Goal: Task Accomplishment & Management: Use online tool/utility

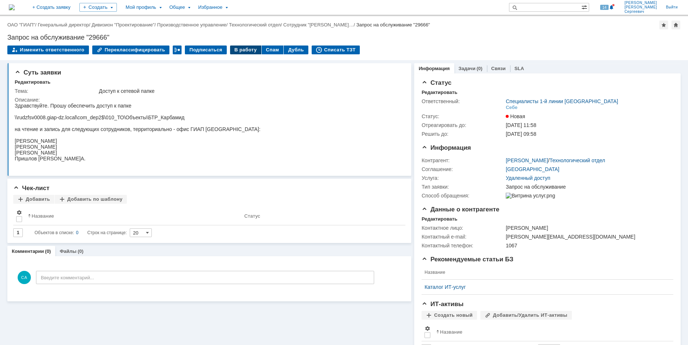
click at [238, 51] on div "В работу" at bounding box center [245, 50] width 31 height 9
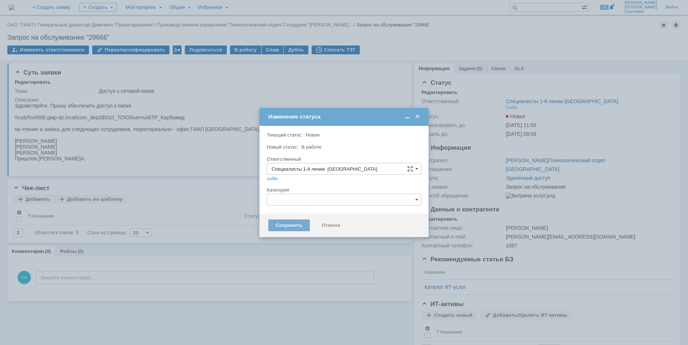
type input "[PERSON_NAME]"
click at [292, 226] on div "Сохранить" at bounding box center [289, 226] width 42 height 12
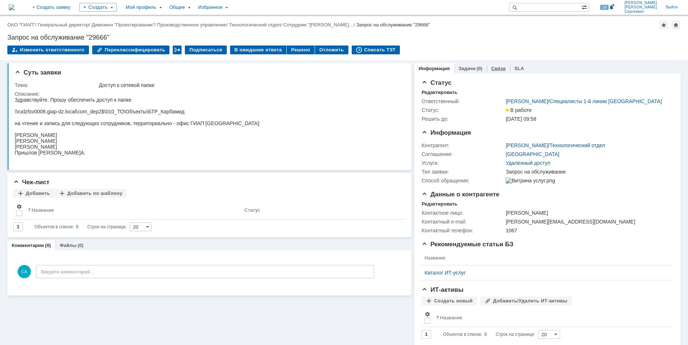
click at [487, 68] on div "Связи" at bounding box center [498, 68] width 23 height 11
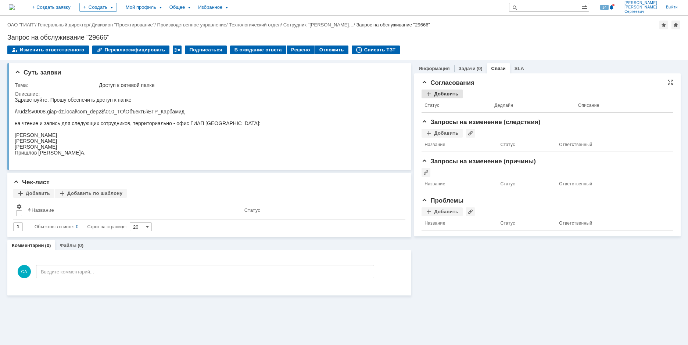
click at [451, 92] on div "Добавить" at bounding box center [441, 94] width 41 height 9
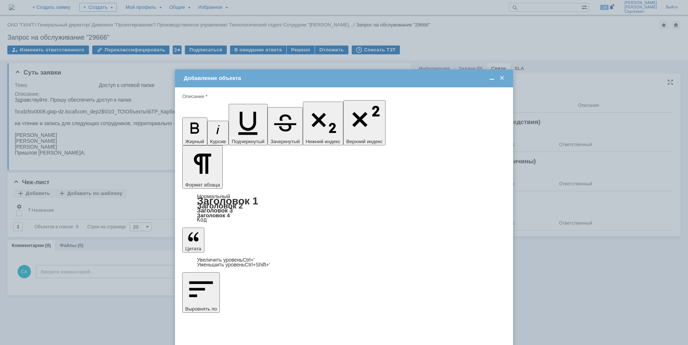
type input "Выбрано: 0 (объекты класса 'Сотрудник')"
type input "H"
click at [240, 266] on div at bounding box center [236, 263] width 10 height 6
click at [0, 0] on input "Разрывин [PERSON_NAME]" at bounding box center [0, 0] width 0 height 0
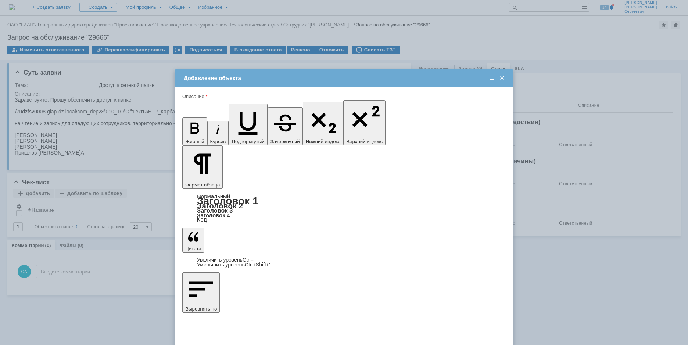
type input "Выбрано: 1 (объекты класса 'Сотрудник')"
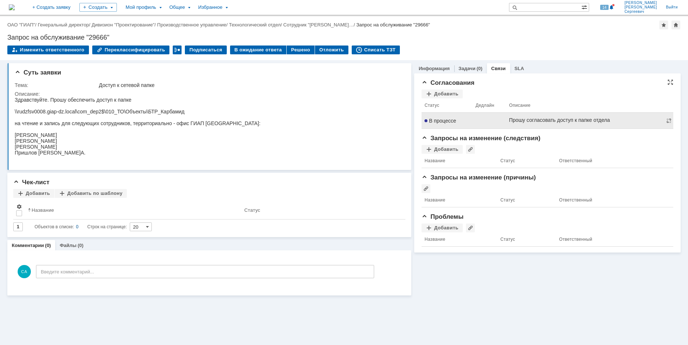
click at [562, 122] on div "Прошу согласовать доступ к папке отдела" at bounding box center [559, 120] width 101 height 6
click at [443, 119] on span "В процессе" at bounding box center [440, 121] width 32 height 6
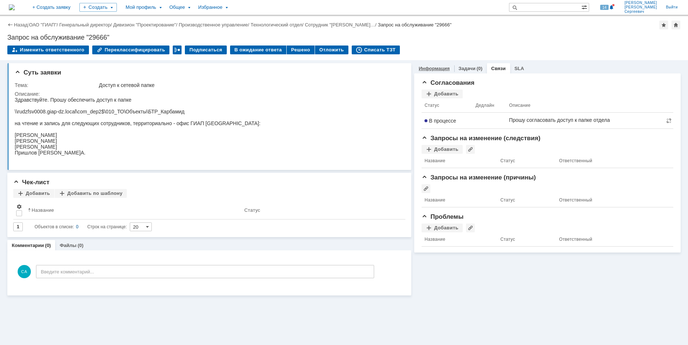
click at [430, 69] on link "Информация" at bounding box center [434, 69] width 31 height 6
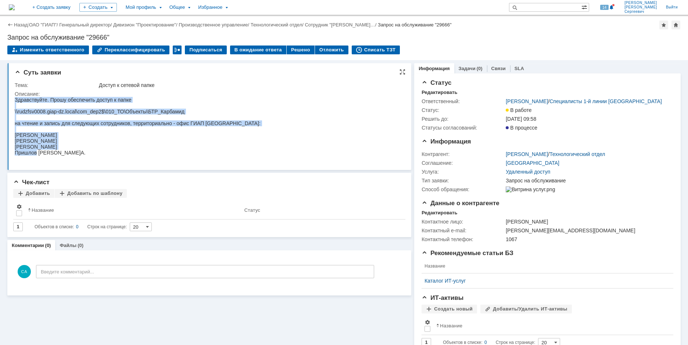
drag, startPoint x: 36, startPoint y: 151, endPoint x: 26, endPoint y: 248, distance: 97.4
click at [15, 151] on html "Здравствуйте. Прошу обеспечить доступ к папке \\rudzfsv0008.giap-dz.local\com_d…" at bounding box center [208, 129] width 387 height 65
click at [16, 151] on div "Пришлов [PERSON_NAME]А." at bounding box center [138, 153] width 246 height 6
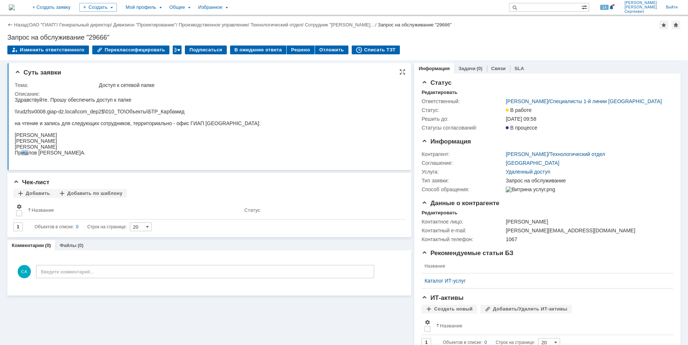
click at [26, 152] on div "Пришлов [PERSON_NAME]А." at bounding box center [138, 153] width 246 height 6
click at [14, 153] on div "Суть заявки Тема: Доступ к сетевой папке Описание:" at bounding box center [209, 116] width 404 height 107
drag, startPoint x: 16, startPoint y: 153, endPoint x: 36, endPoint y: 152, distance: 20.6
click at [36, 152] on div "Пришлов [PERSON_NAME]А." at bounding box center [138, 153] width 246 height 6
copy div "Пришлов"
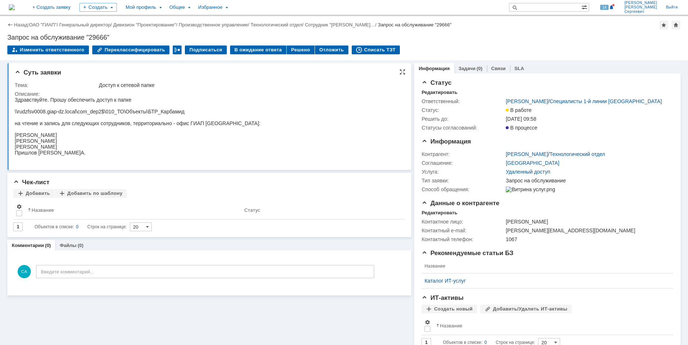
click at [174, 122] on div "на чтение и запись для следующих сотрудников, территориально - офис ГИАП [GEOGR…" at bounding box center [138, 124] width 246 height 6
click at [487, 66] on div "Связи" at bounding box center [498, 68] width 23 height 11
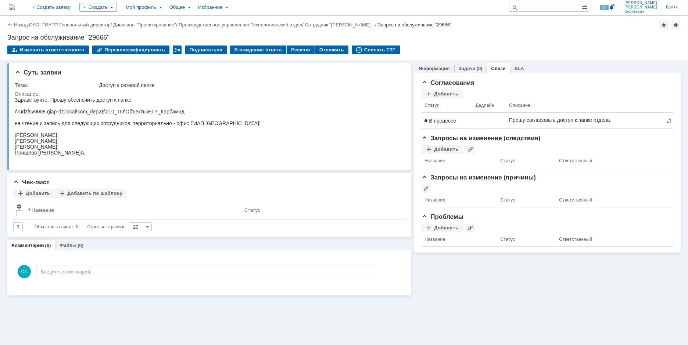
click at [14, 24] on div "Назад" at bounding box center [17, 25] width 20 height 6
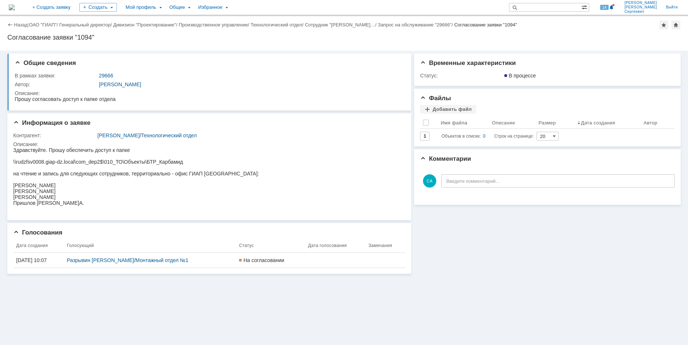
click at [14, 24] on div "Назад" at bounding box center [17, 25] width 20 height 6
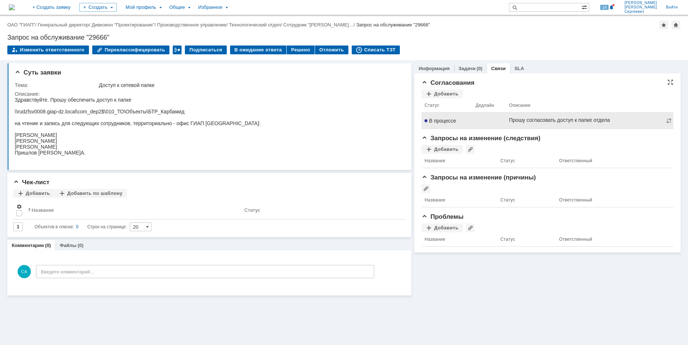
click at [485, 125] on td at bounding box center [489, 121] width 33 height 16
click at [442, 120] on span "В процессе" at bounding box center [440, 121] width 32 height 6
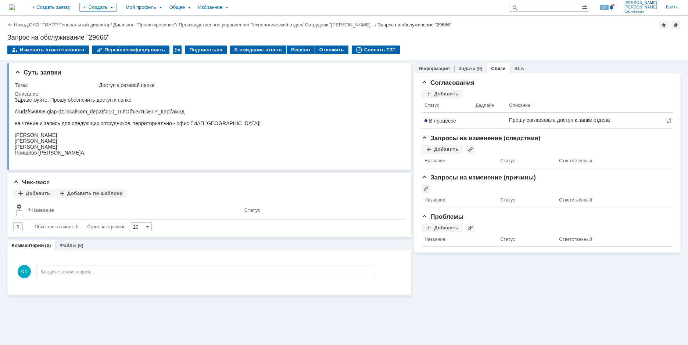
click at [515, 292] on div "Информация Задачи (0) Связи SLA Согласования Добавить Статус Дедлайн Описание В…" at bounding box center [545, 178] width 269 height 236
click at [434, 65] on div "Информация" at bounding box center [434, 68] width 40 height 11
